Goal: Find specific page/section

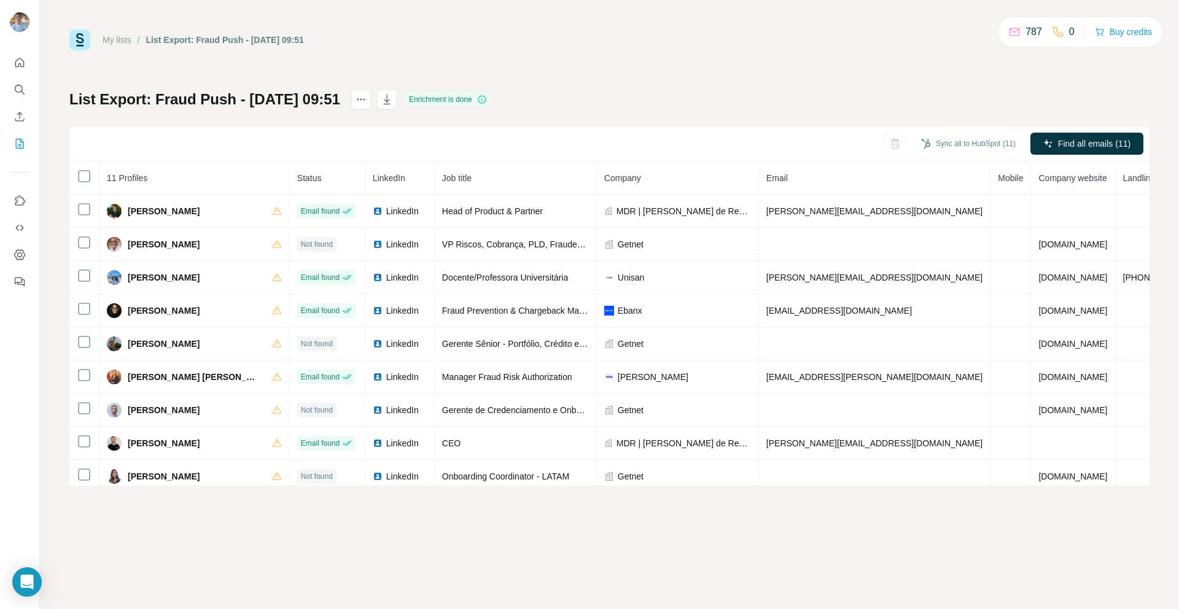
scroll to position [0, 35]
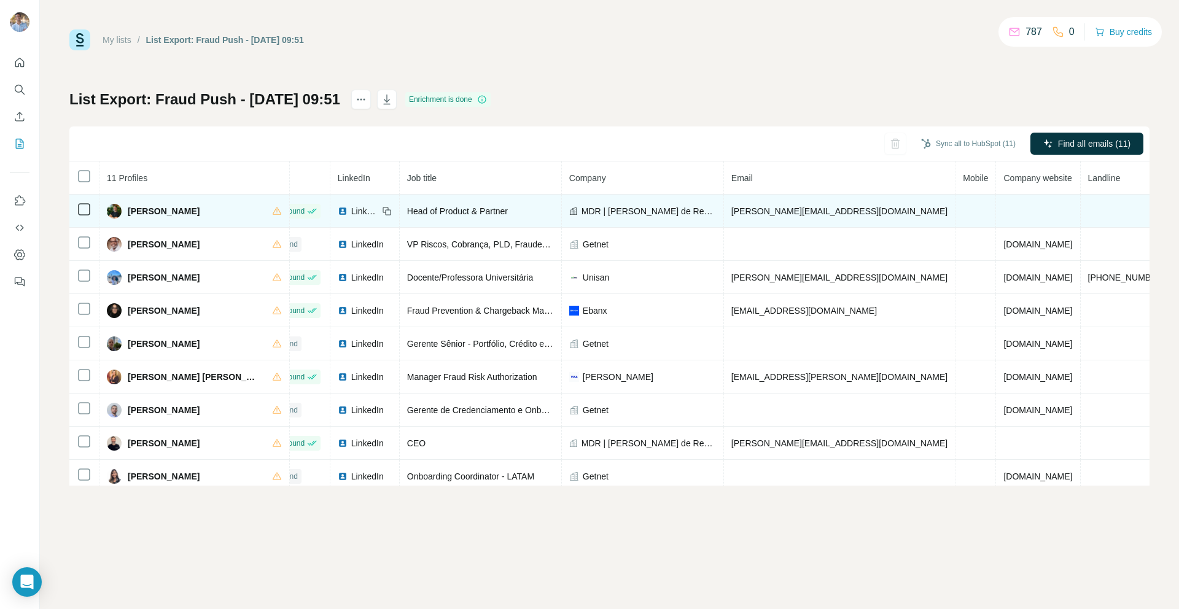
click at [171, 216] on span "Abner Bertelline" at bounding box center [164, 211] width 72 height 12
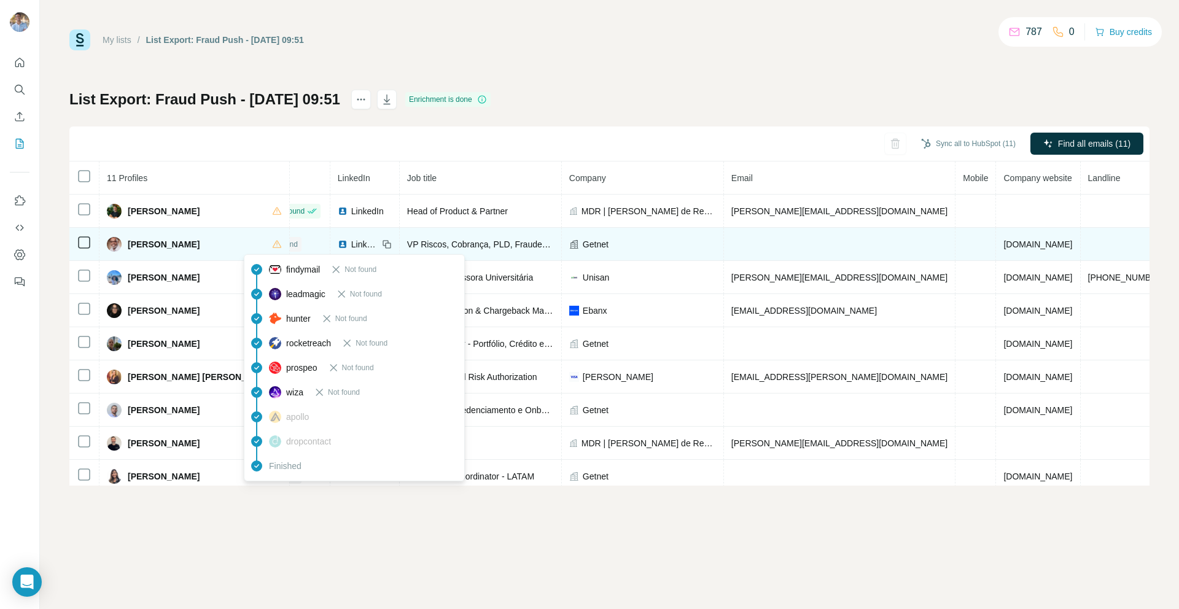
scroll to position [0, 0]
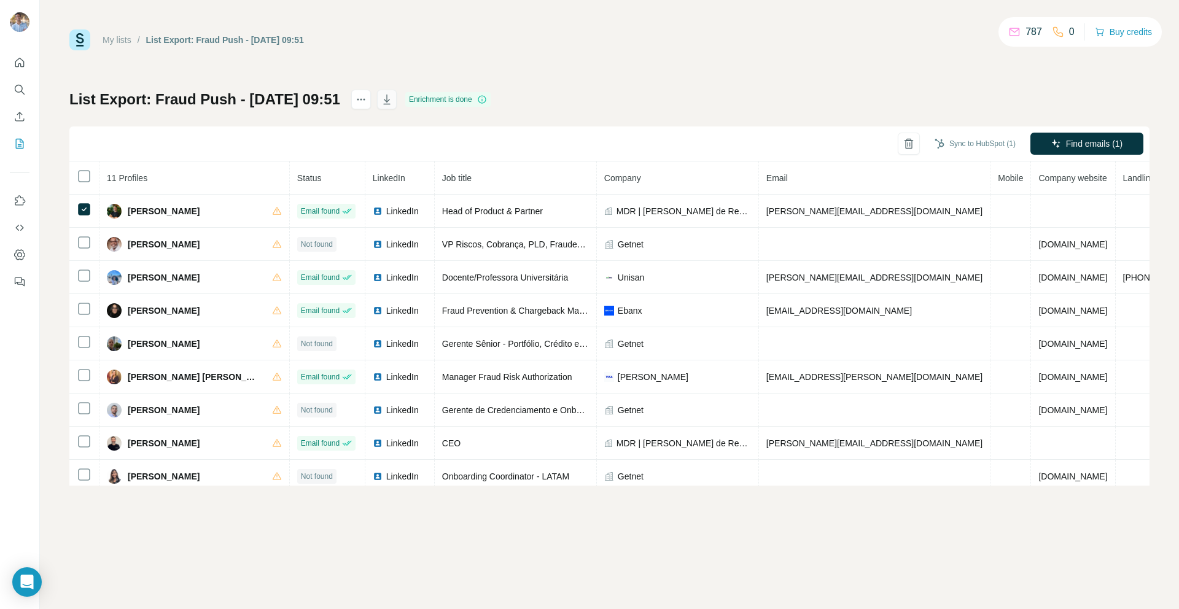
click at [393, 103] on icon "button" at bounding box center [387, 99] width 12 height 12
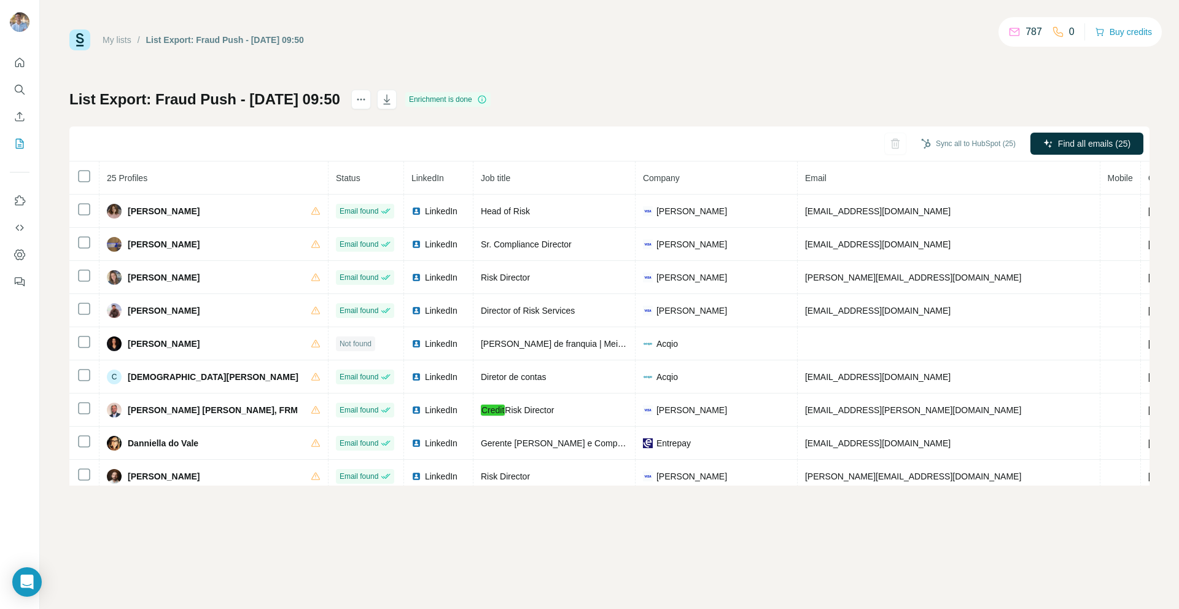
scroll to position [0, 31]
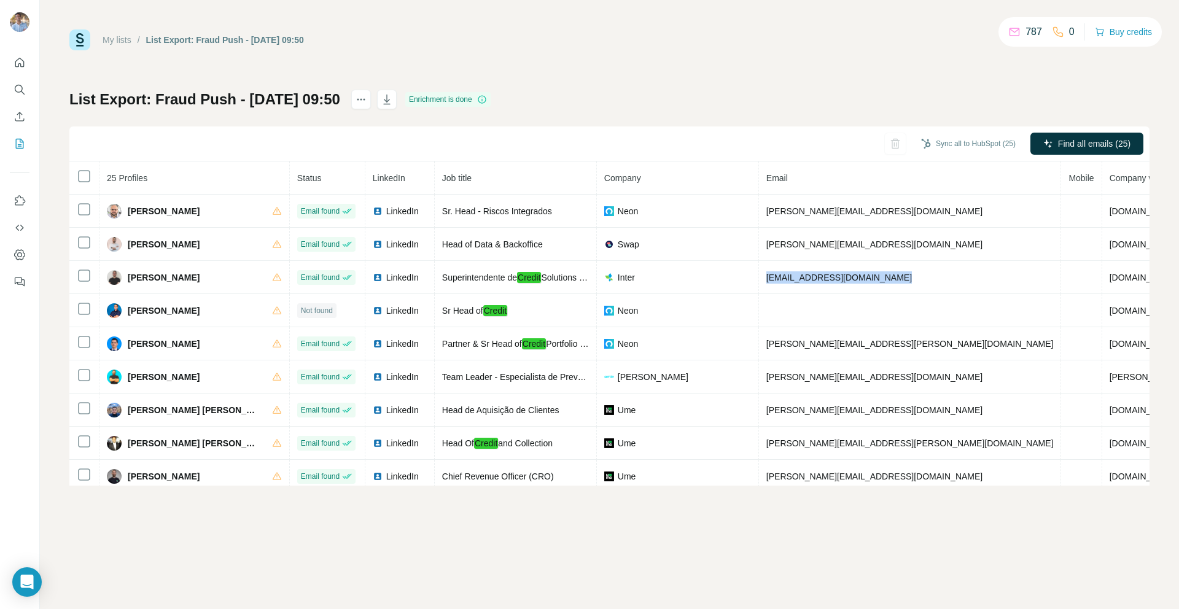
scroll to position [0, 20]
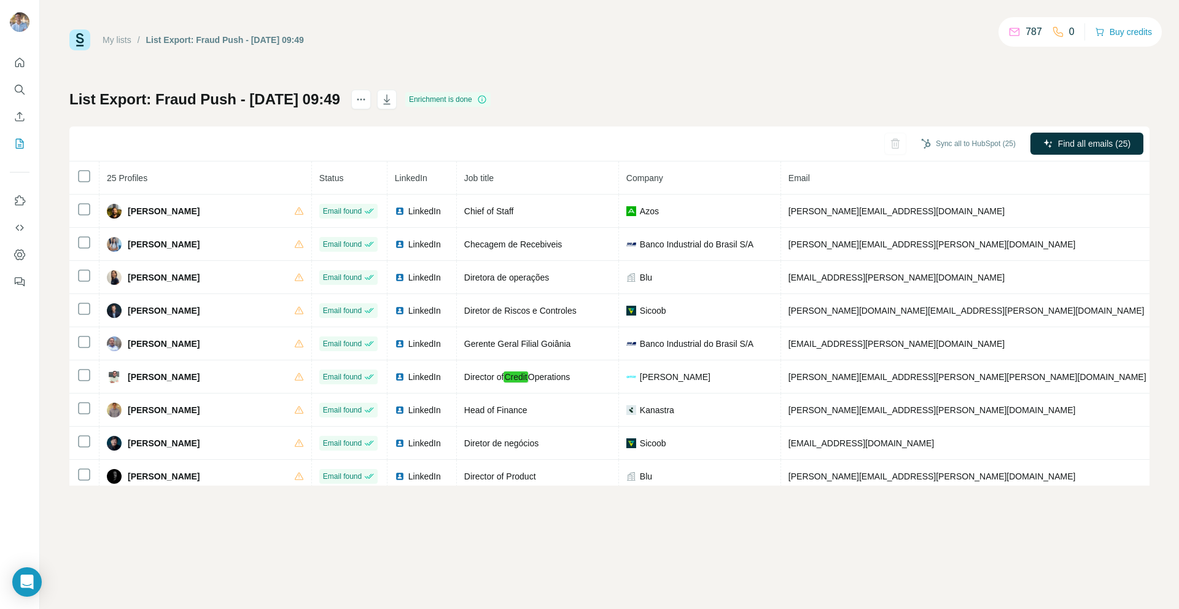
scroll to position [538, 31]
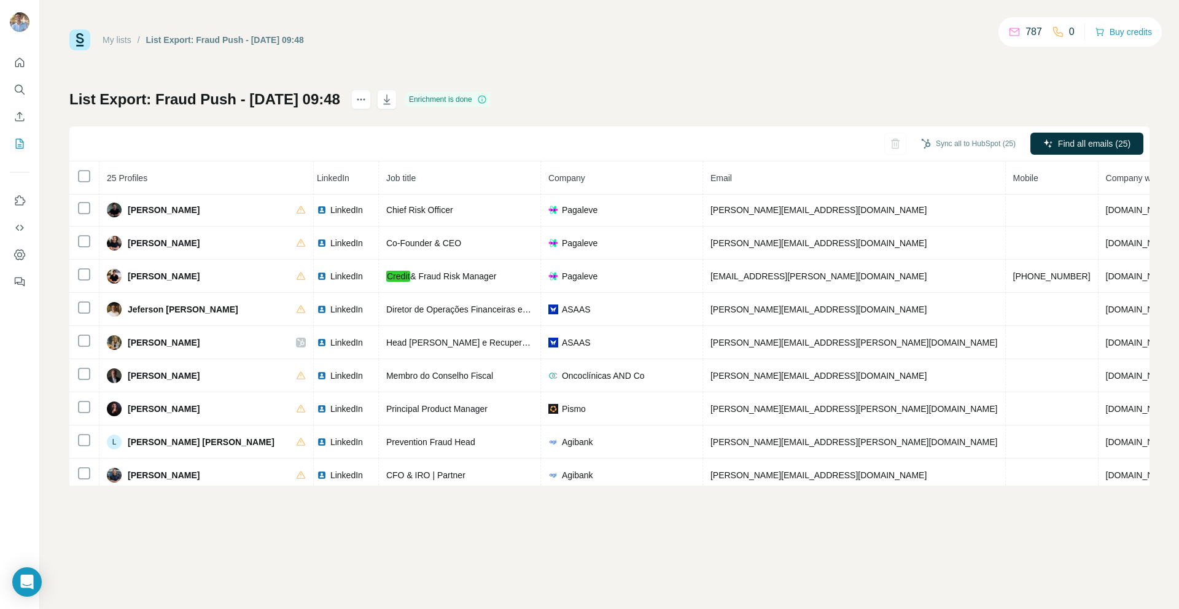
scroll to position [445, 80]
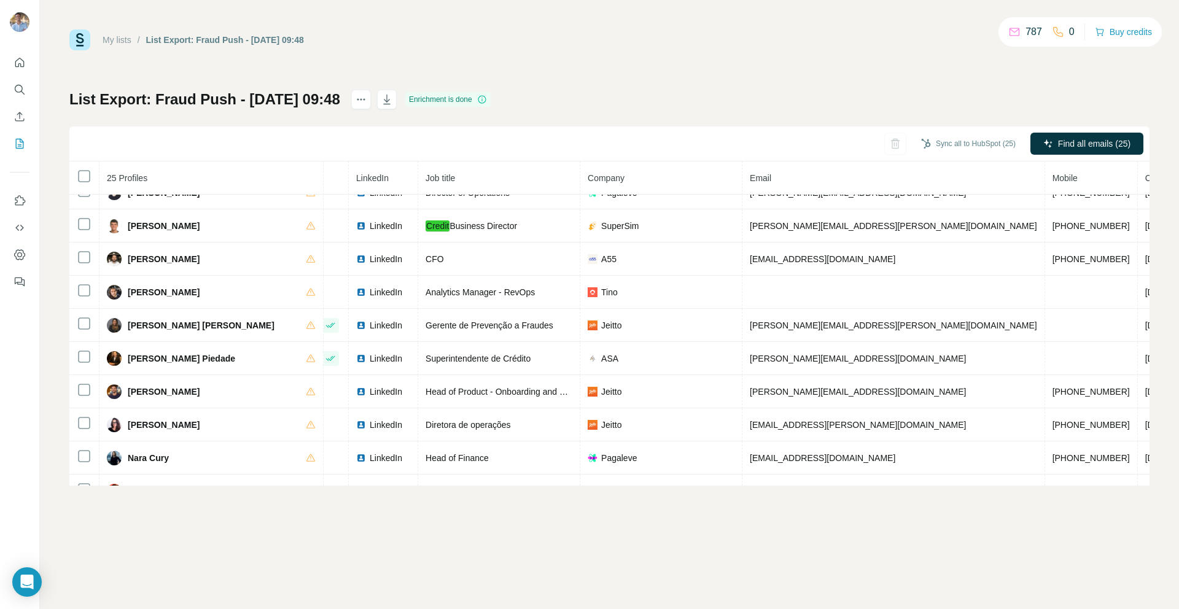
scroll to position [274, 50]
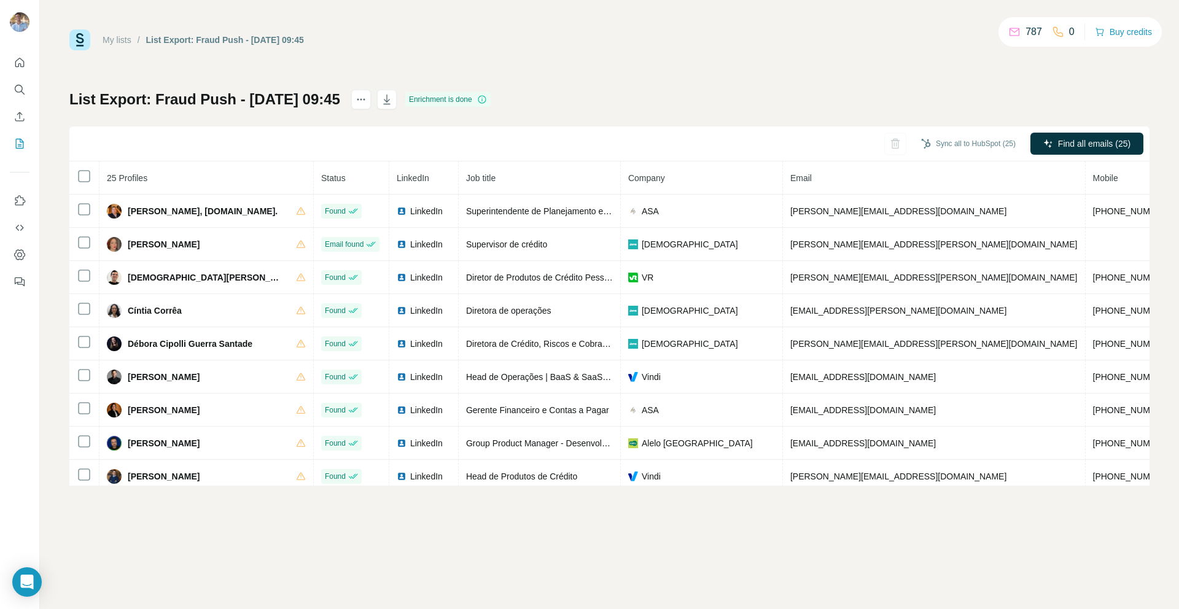
scroll to position [538, 111]
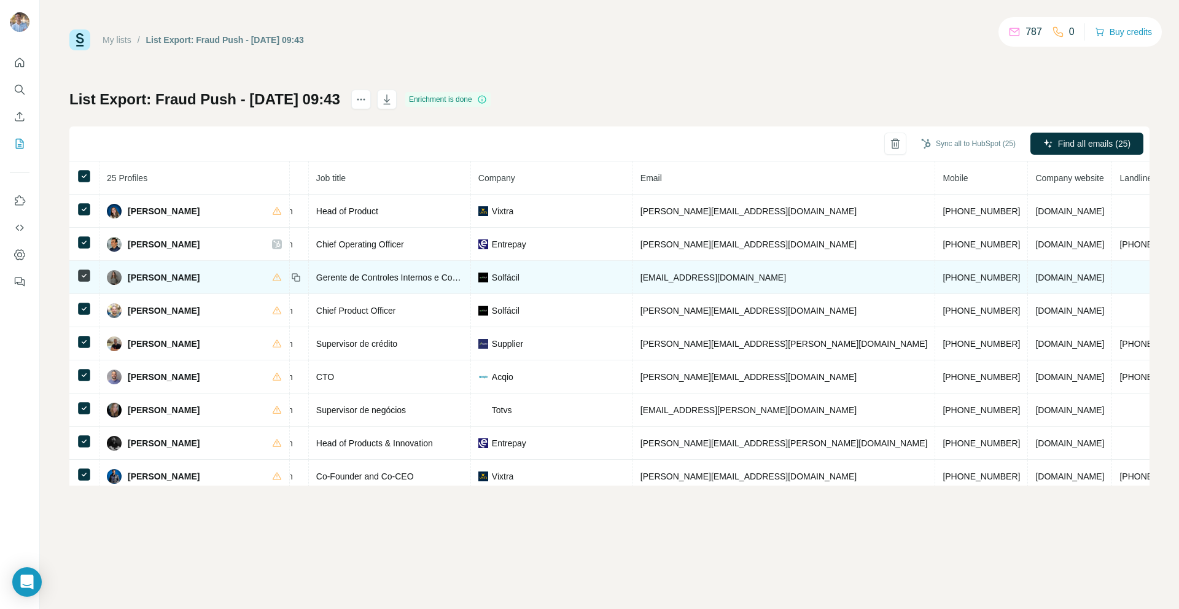
scroll to position [0, 126]
